Goal: Transaction & Acquisition: Purchase product/service

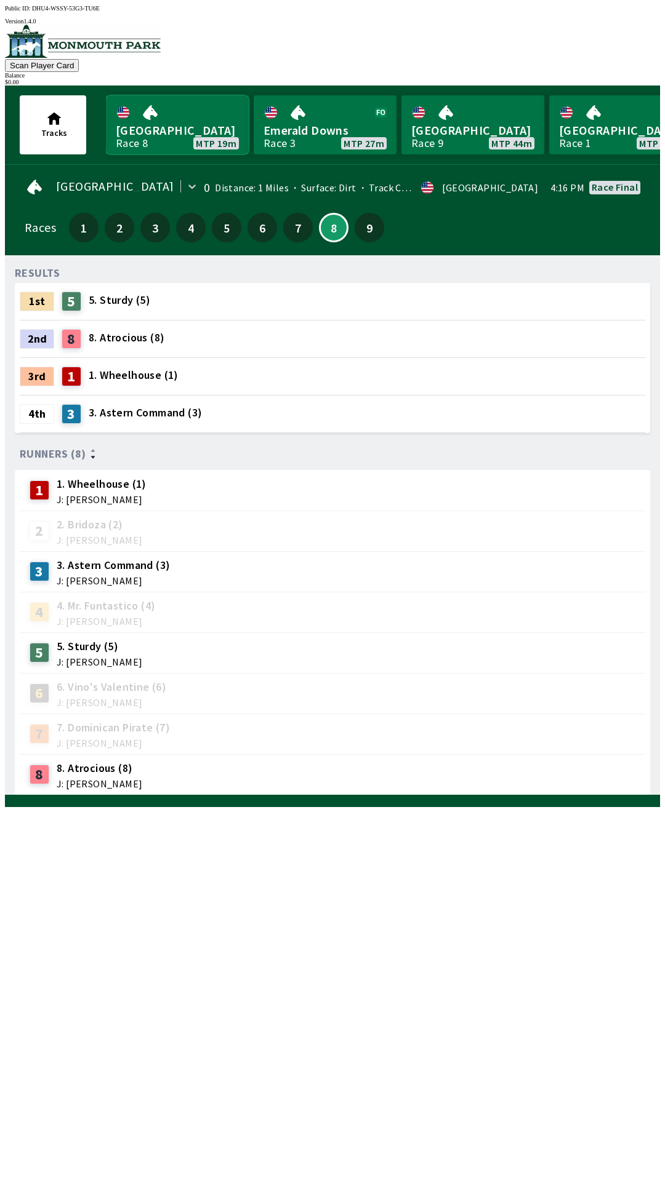
click at [204, 118] on link "[GEOGRAPHIC_DATA] 8 MTP 19m" at bounding box center [177, 124] width 143 height 59
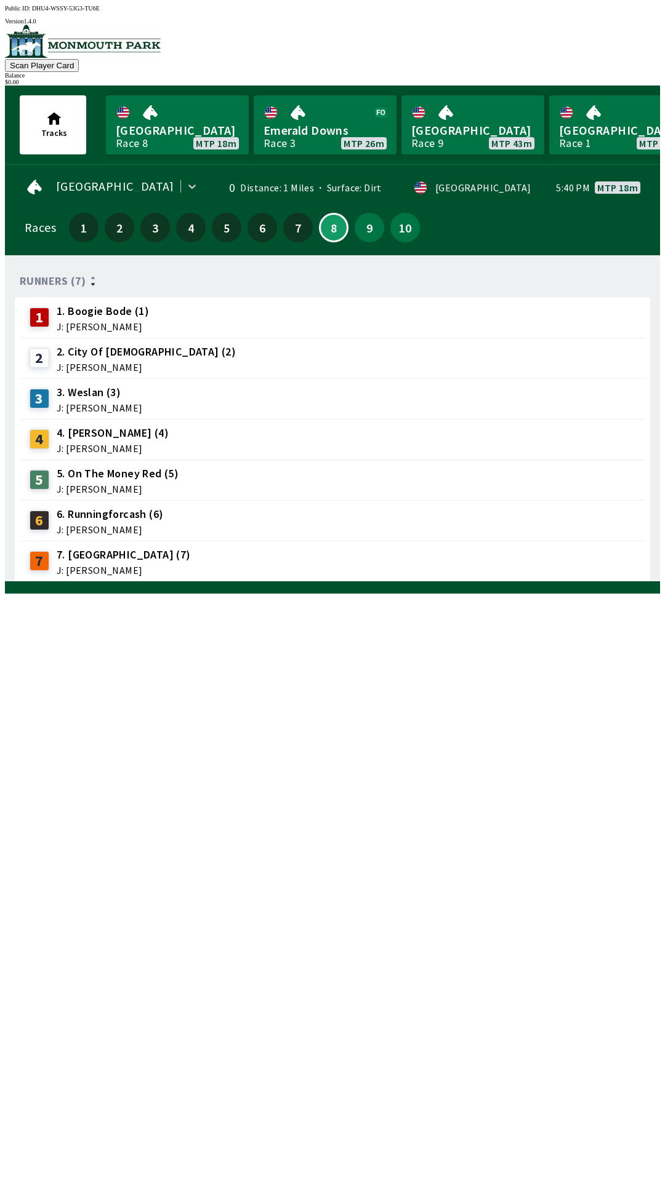
click at [625, 79] on div "$ 0.00" at bounding box center [332, 82] width 655 height 7
click at [369, 226] on button "9" at bounding box center [369, 228] width 30 height 30
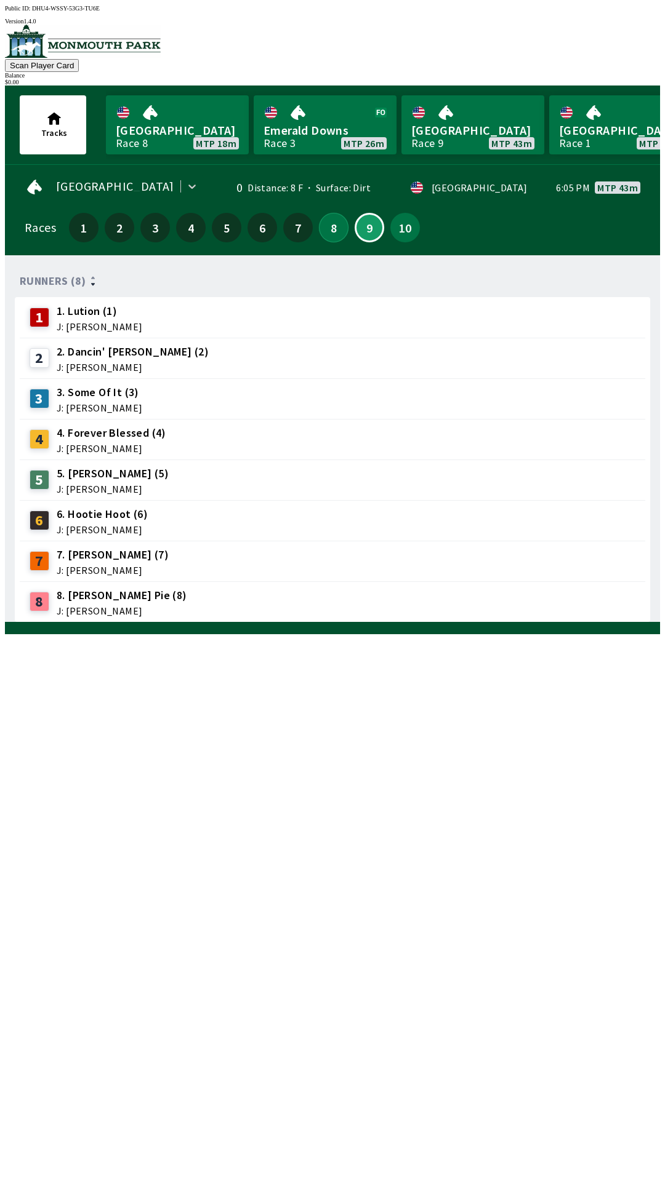
click at [328, 228] on button "8" at bounding box center [334, 228] width 30 height 30
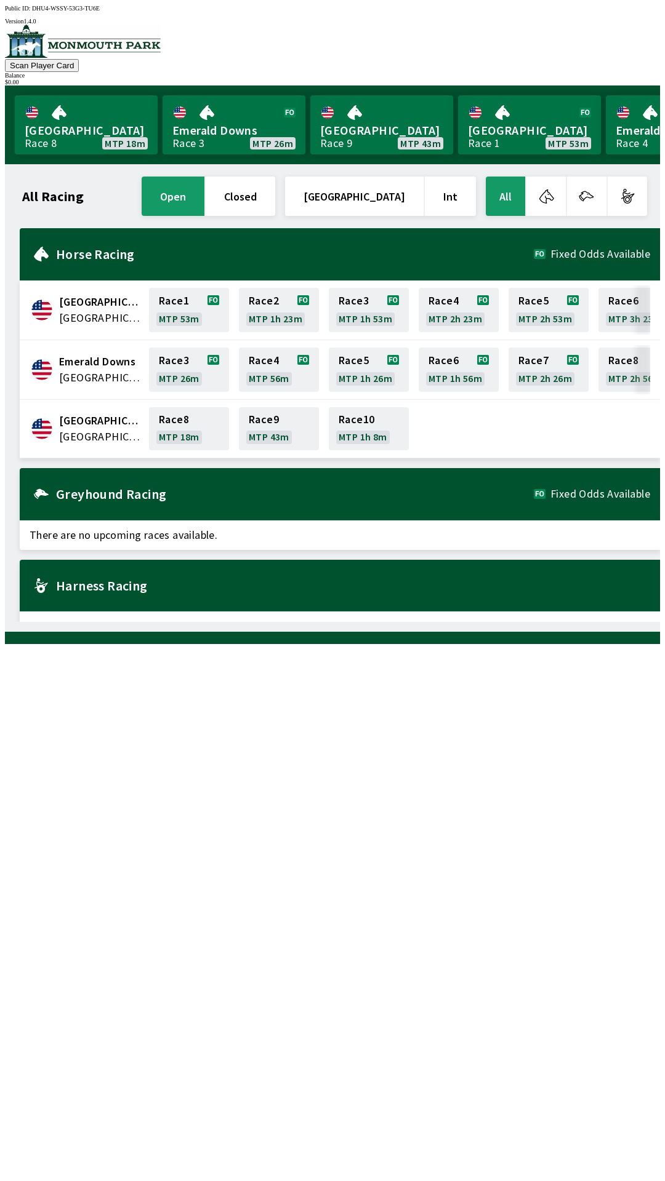
click at [602, 79] on div "$ 0.00" at bounding box center [332, 82] width 655 height 7
click at [79, 59] on button "Scan Player Card" at bounding box center [42, 65] width 74 height 13
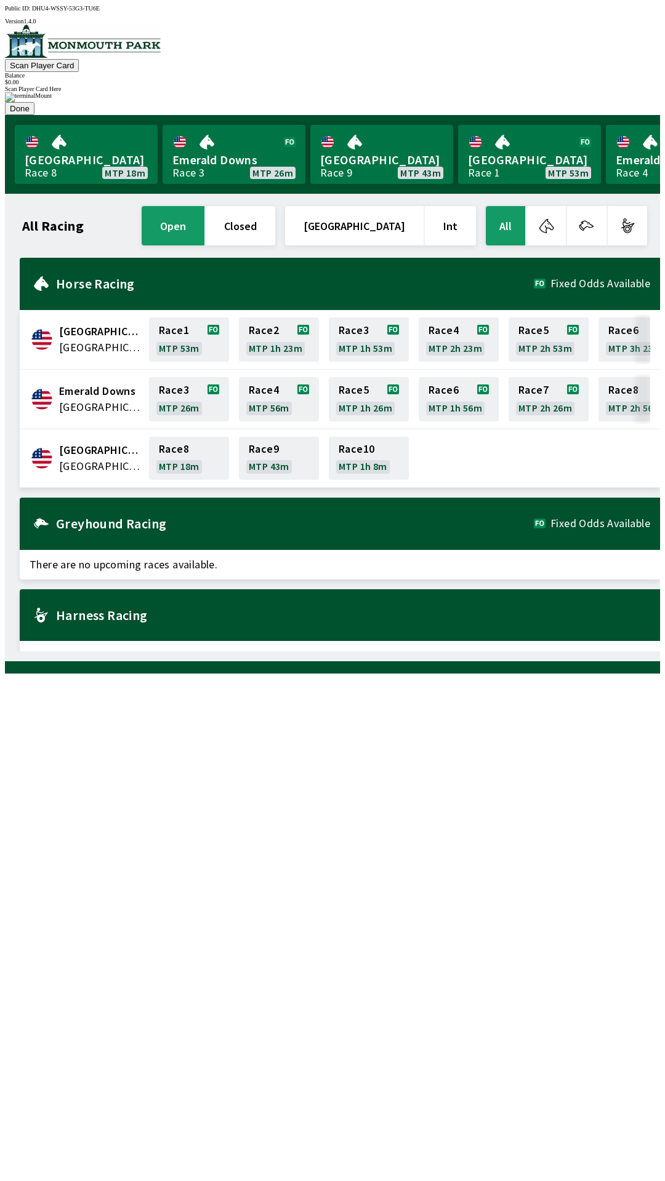
click at [593, 434] on div "Race 8 MTP 18m Race 9 MTP 43m Race 10 MTP 1h 8m" at bounding box center [397, 458] width 503 height 48
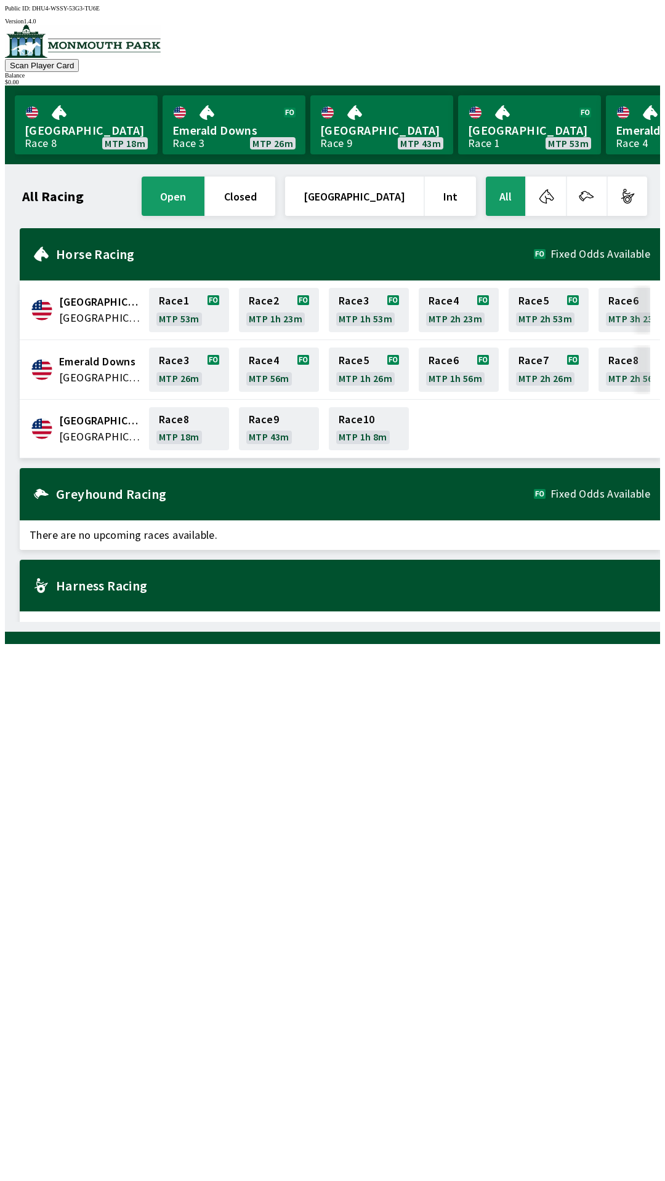
click at [615, 72] on div "Balance" at bounding box center [332, 75] width 655 height 7
click at [613, 79] on div "$ 0.00" at bounding box center [332, 82] width 655 height 7
click at [612, 79] on div "$ 0.00" at bounding box center [332, 82] width 655 height 7
click at [616, 79] on div "$ 0.00" at bounding box center [332, 82] width 655 height 7
click at [631, 202] on button "button" at bounding box center [626, 196] width 39 height 39
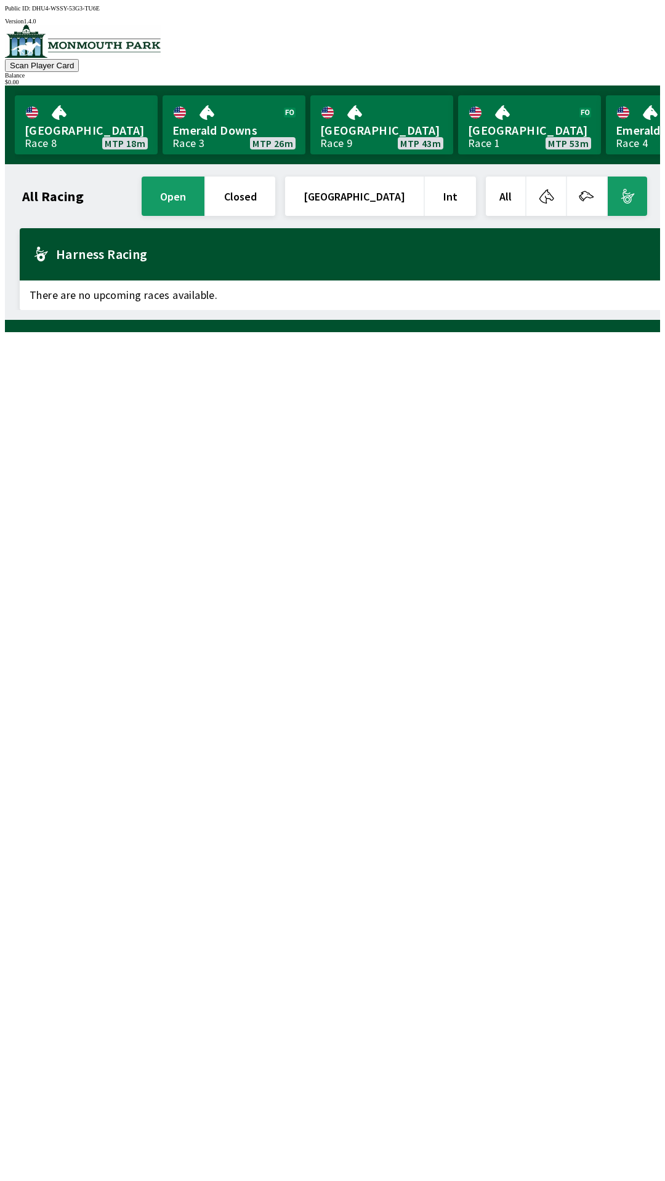
click at [596, 196] on button "button" at bounding box center [586, 196] width 39 height 39
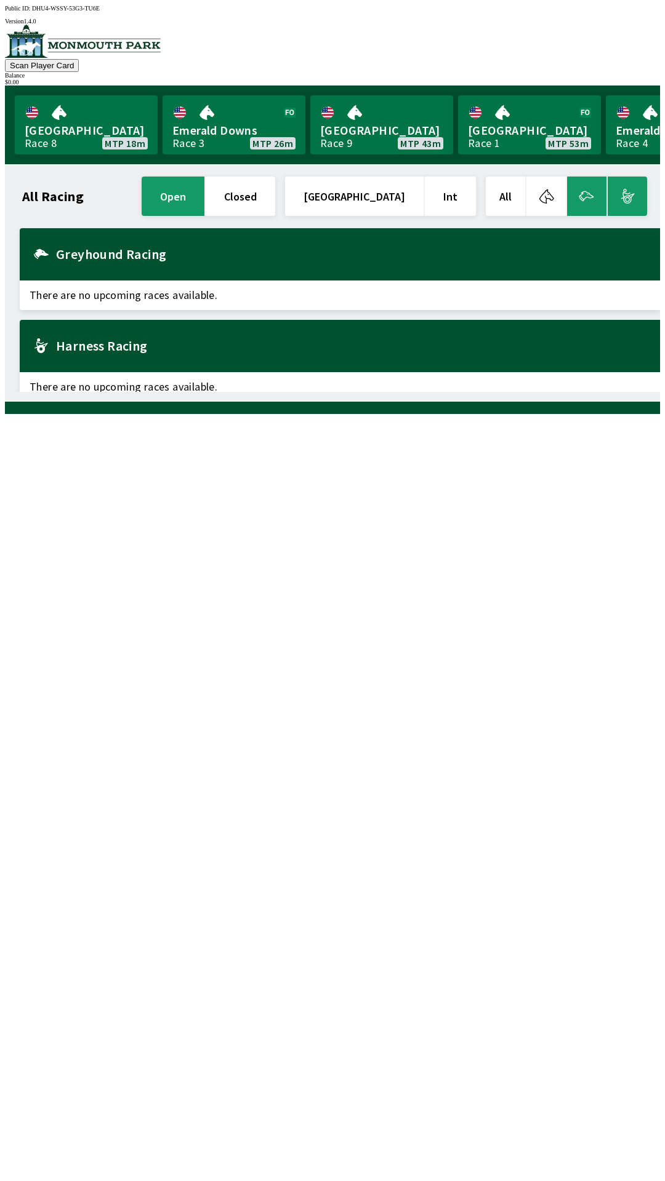
click at [554, 192] on button "button" at bounding box center [545, 196] width 39 height 39
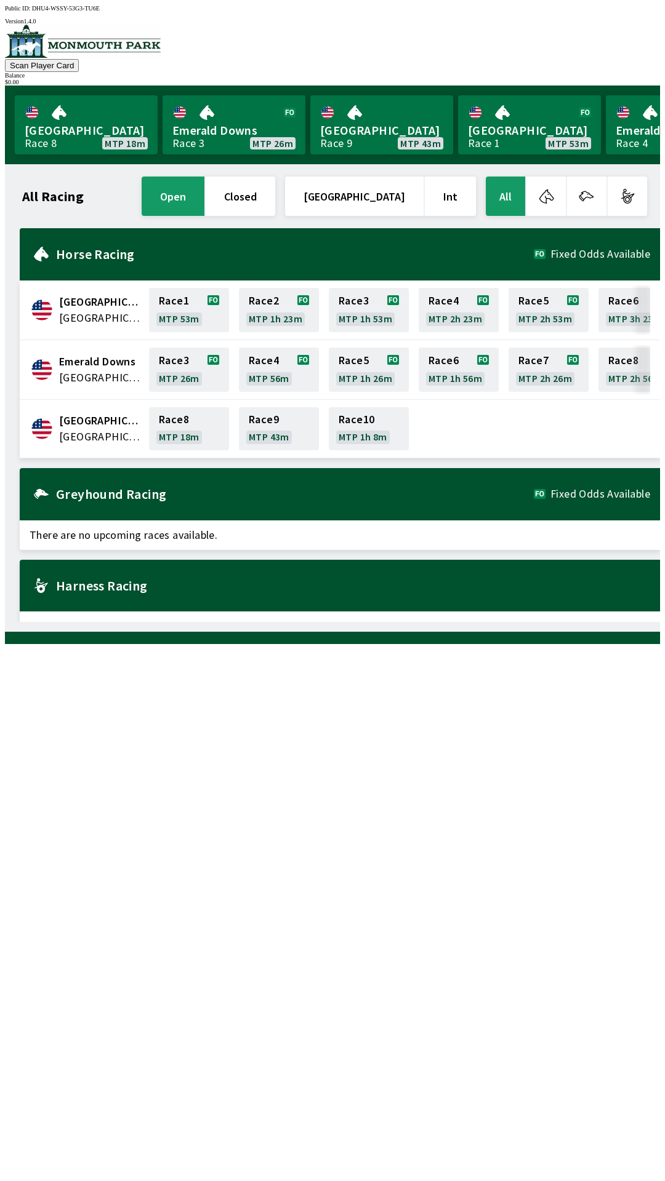
click at [509, 195] on button "All" at bounding box center [504, 196] width 39 height 39
click at [455, 193] on button "Int" at bounding box center [450, 196] width 51 height 39
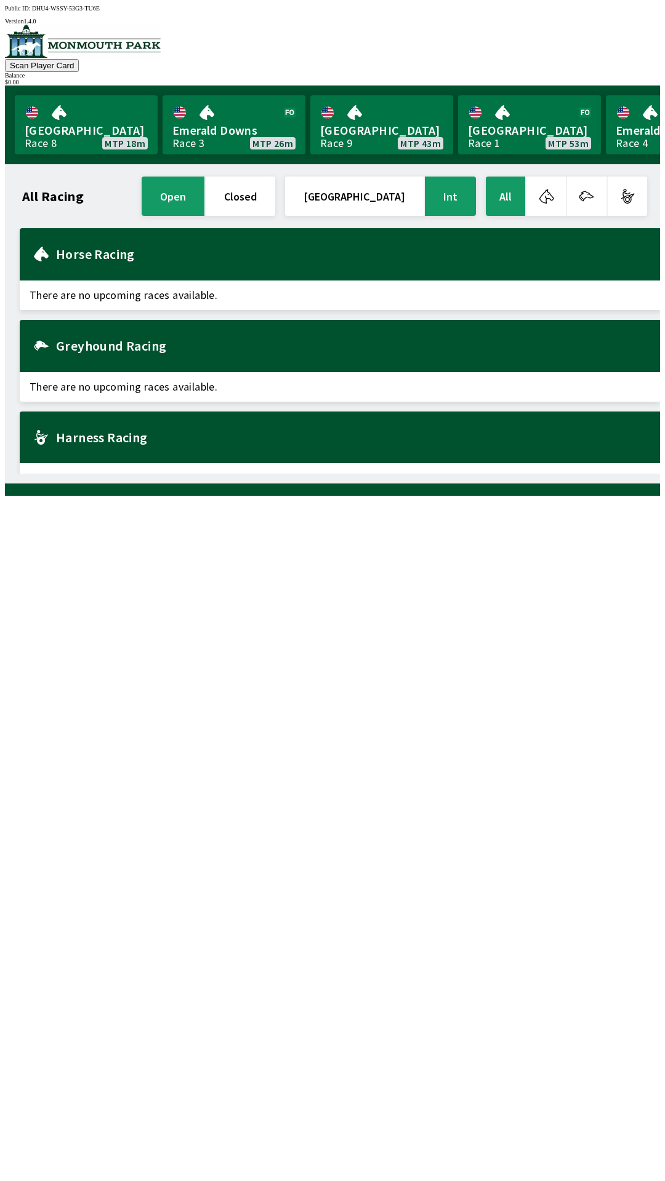
click at [383, 192] on button "[GEOGRAPHIC_DATA]" at bounding box center [354, 196] width 138 height 39
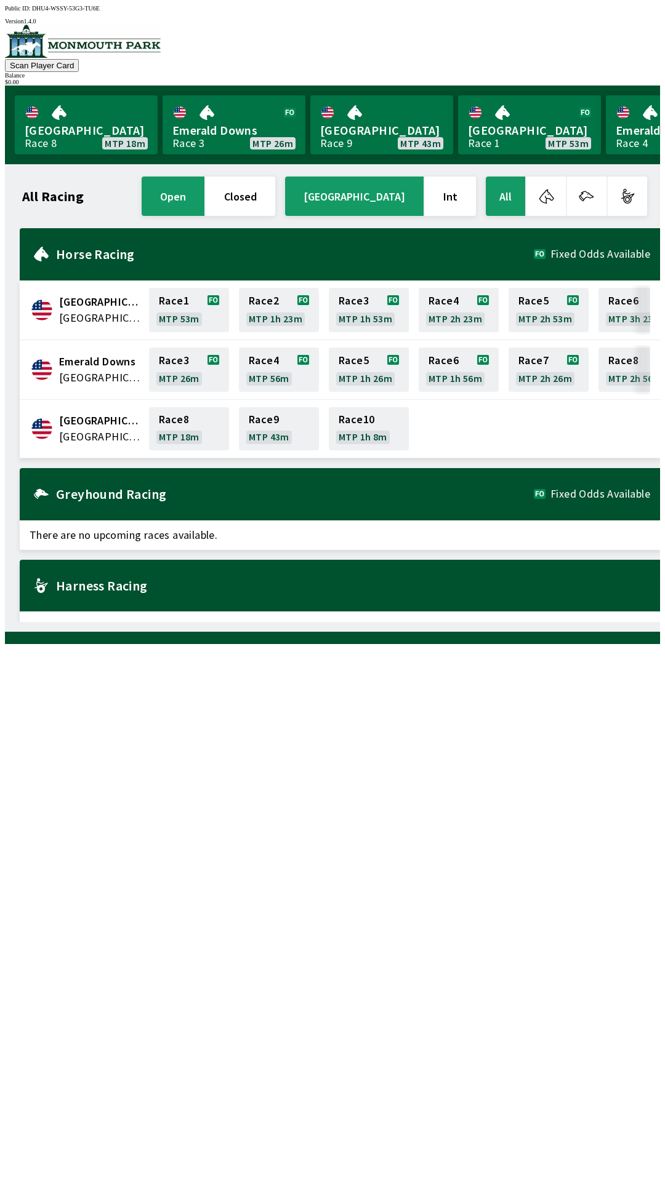
click at [275, 193] on button "closed" at bounding box center [241, 196] width 70 height 39
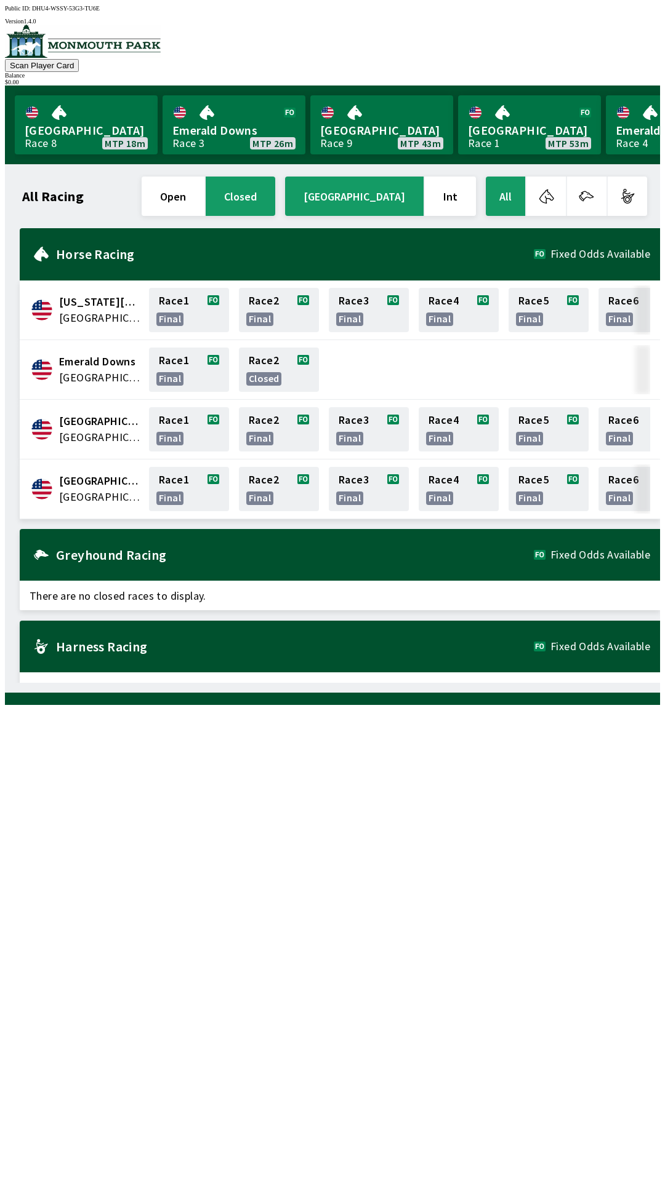
click at [255, 194] on button "closed" at bounding box center [241, 196] width 70 height 39
